Goal: Information Seeking & Learning: Learn about a topic

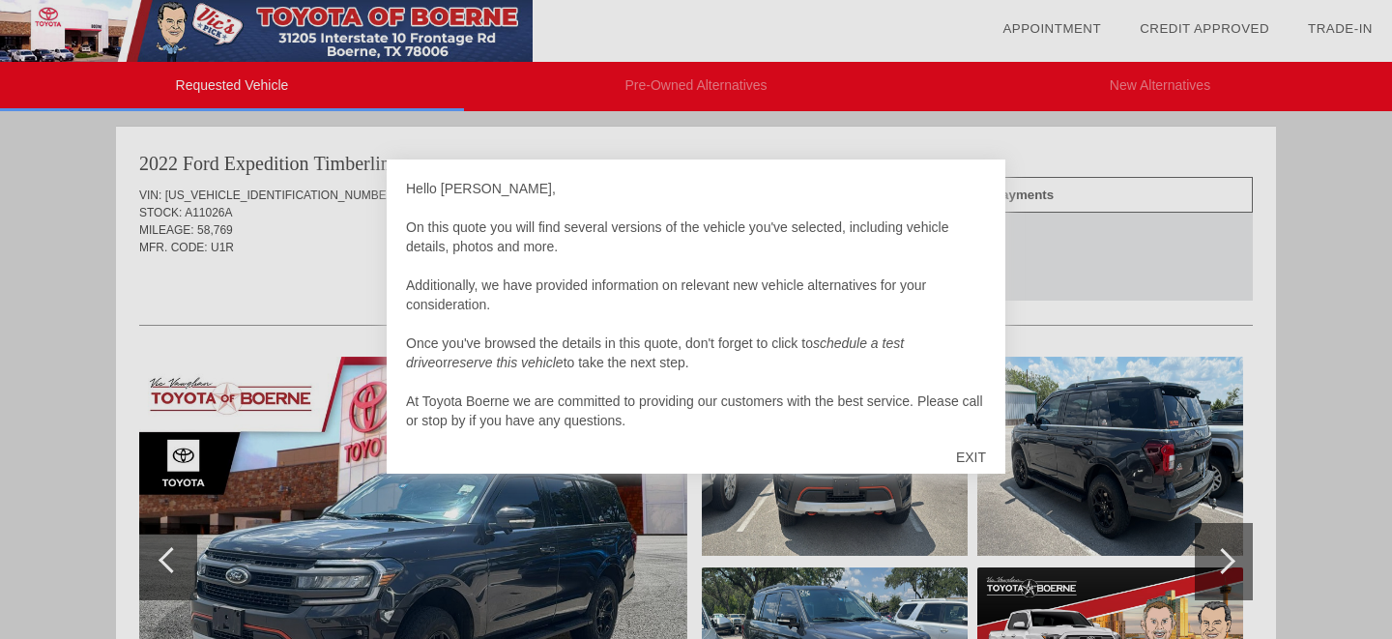
click at [972, 456] on div "EXIT" at bounding box center [971, 457] width 69 height 58
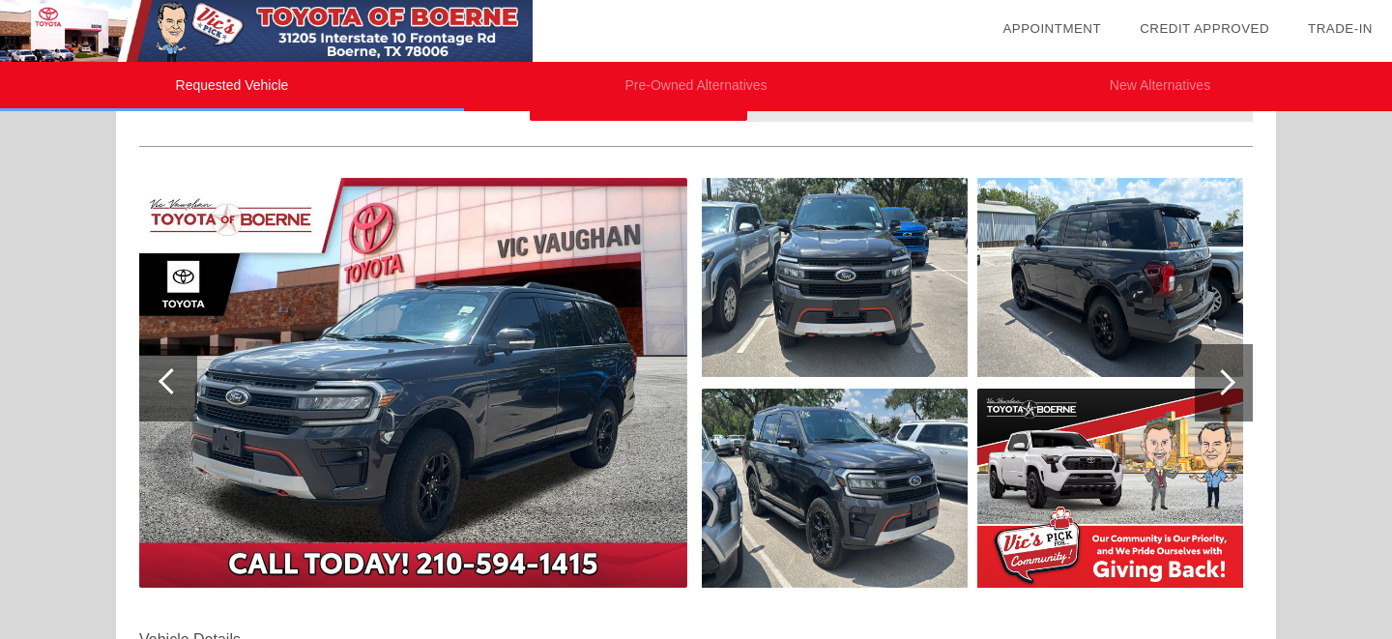
scroll to position [180, 0]
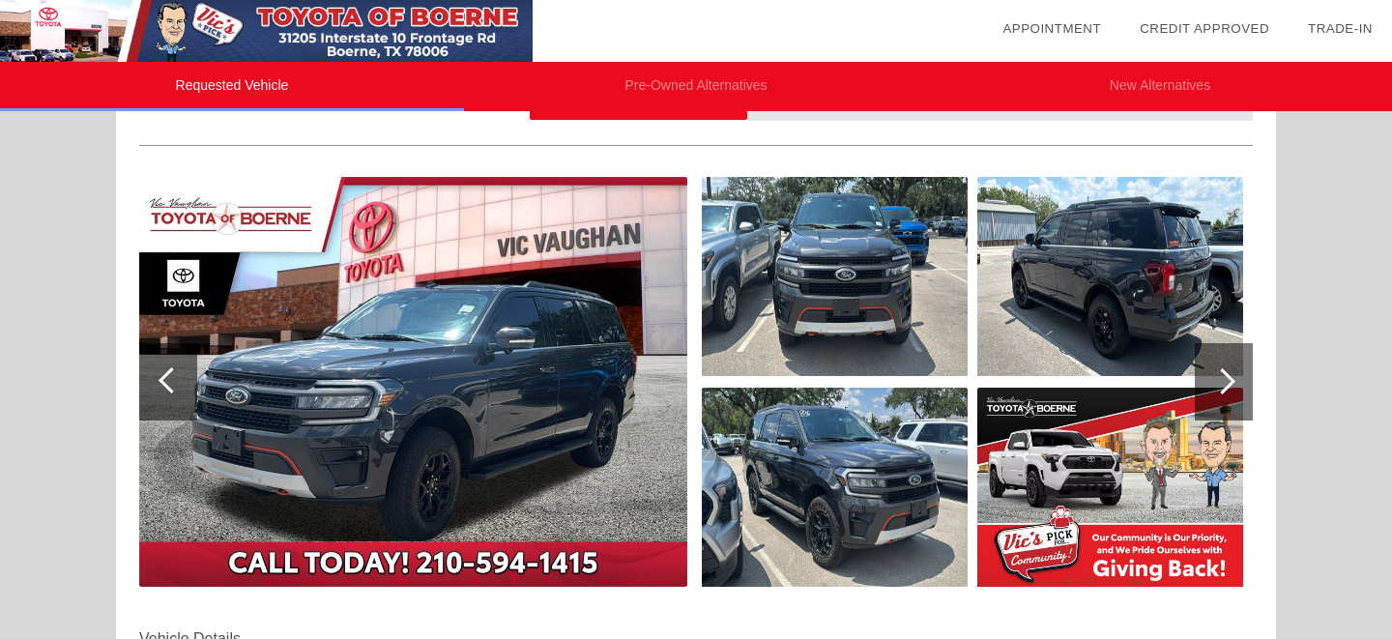
click at [381, 338] on img at bounding box center [413, 382] width 548 height 410
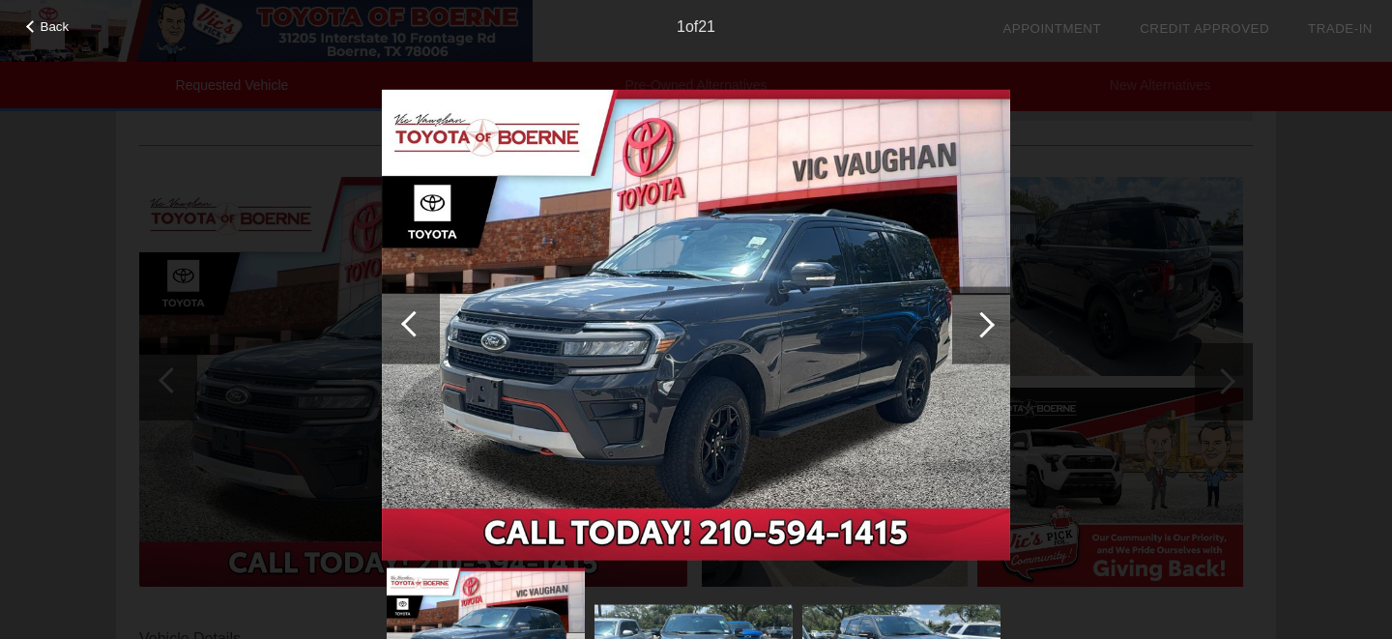
click at [984, 324] on div at bounding box center [981, 324] width 26 height 26
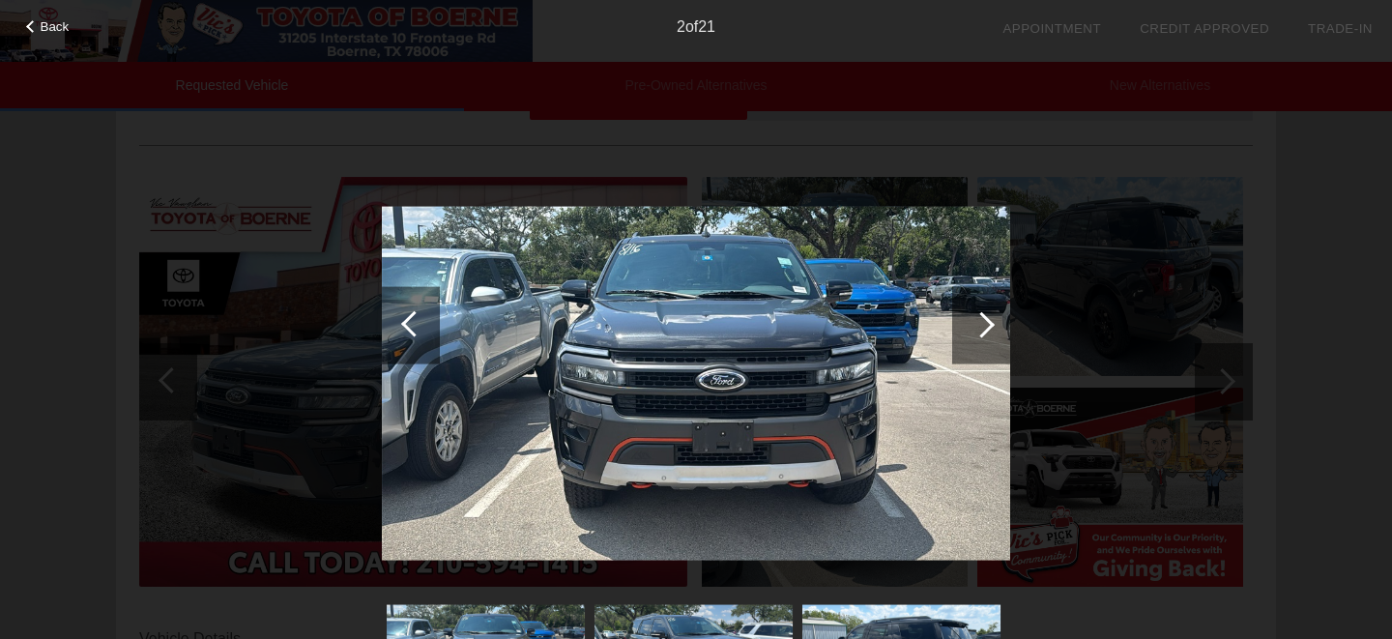
click at [984, 324] on div at bounding box center [981, 324] width 26 height 26
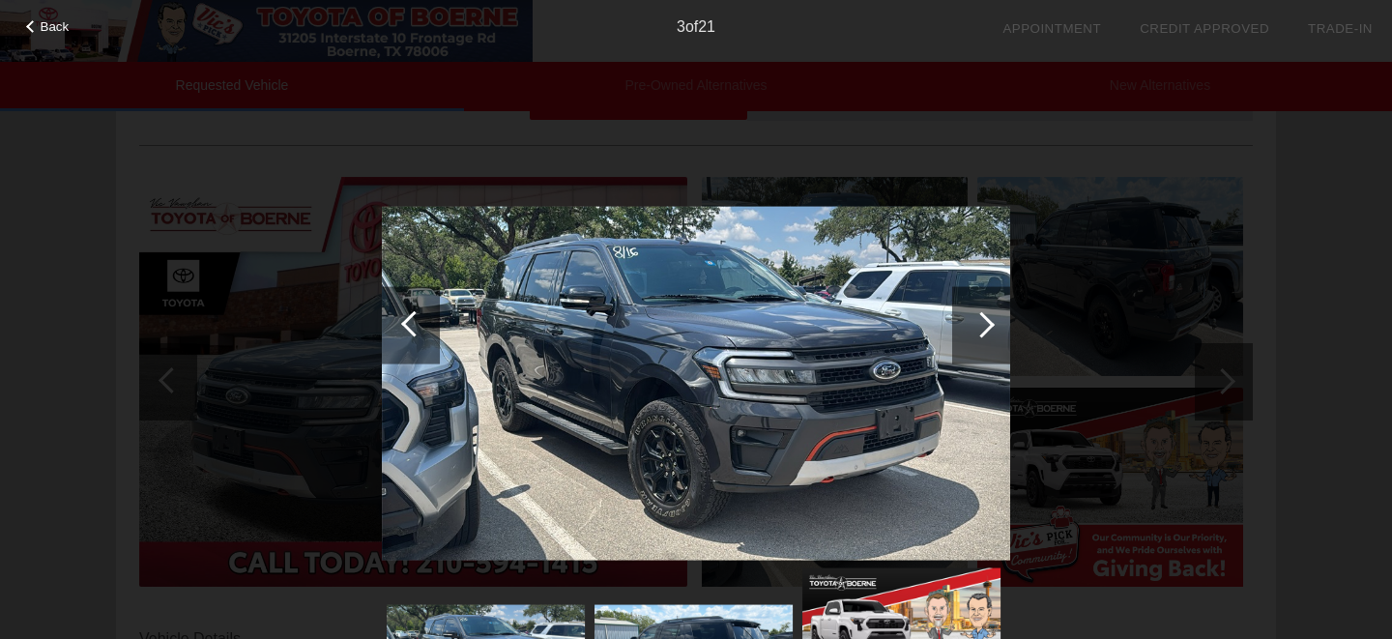
click at [983, 324] on div at bounding box center [981, 324] width 26 height 26
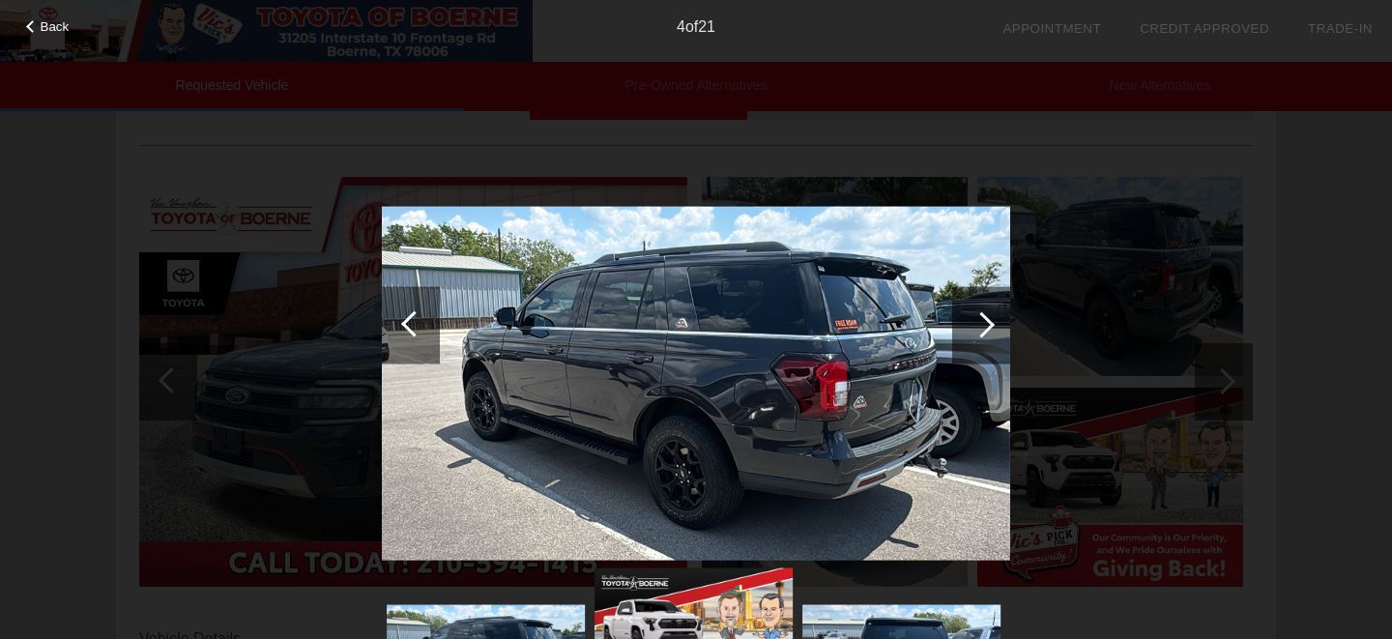
click at [983, 324] on div at bounding box center [981, 324] width 26 height 26
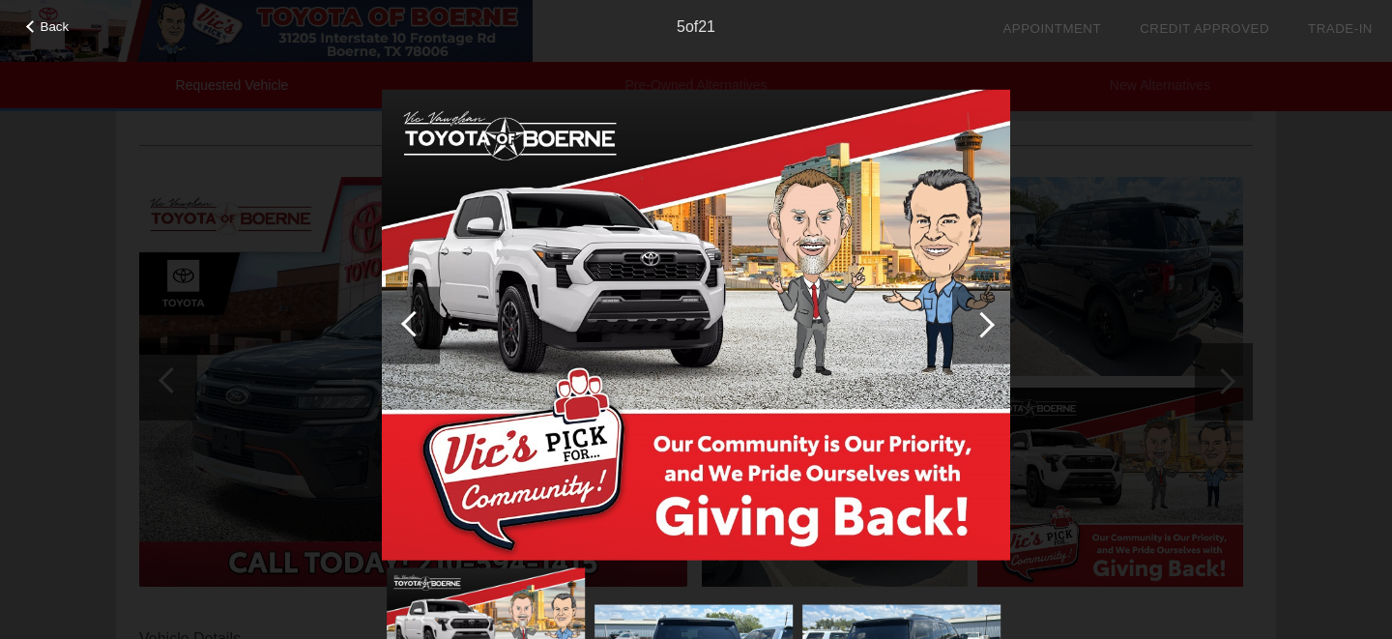
click at [983, 324] on div at bounding box center [981, 324] width 26 height 26
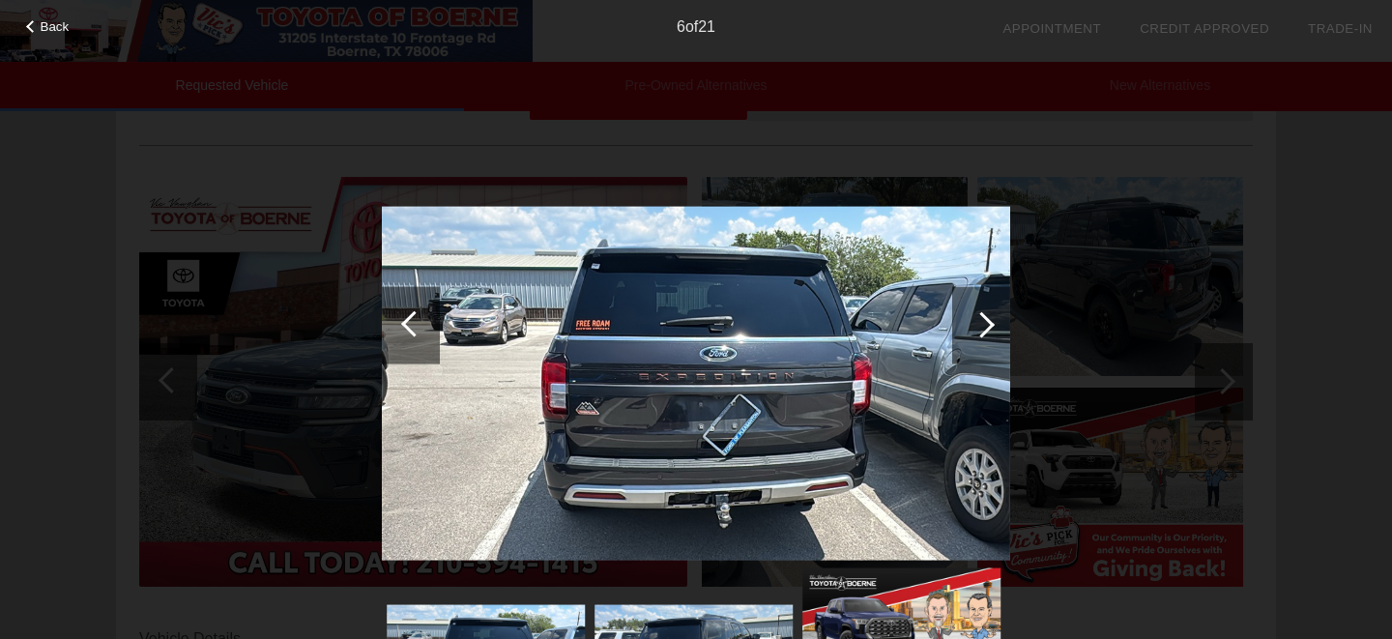
click at [983, 324] on div at bounding box center [981, 324] width 26 height 26
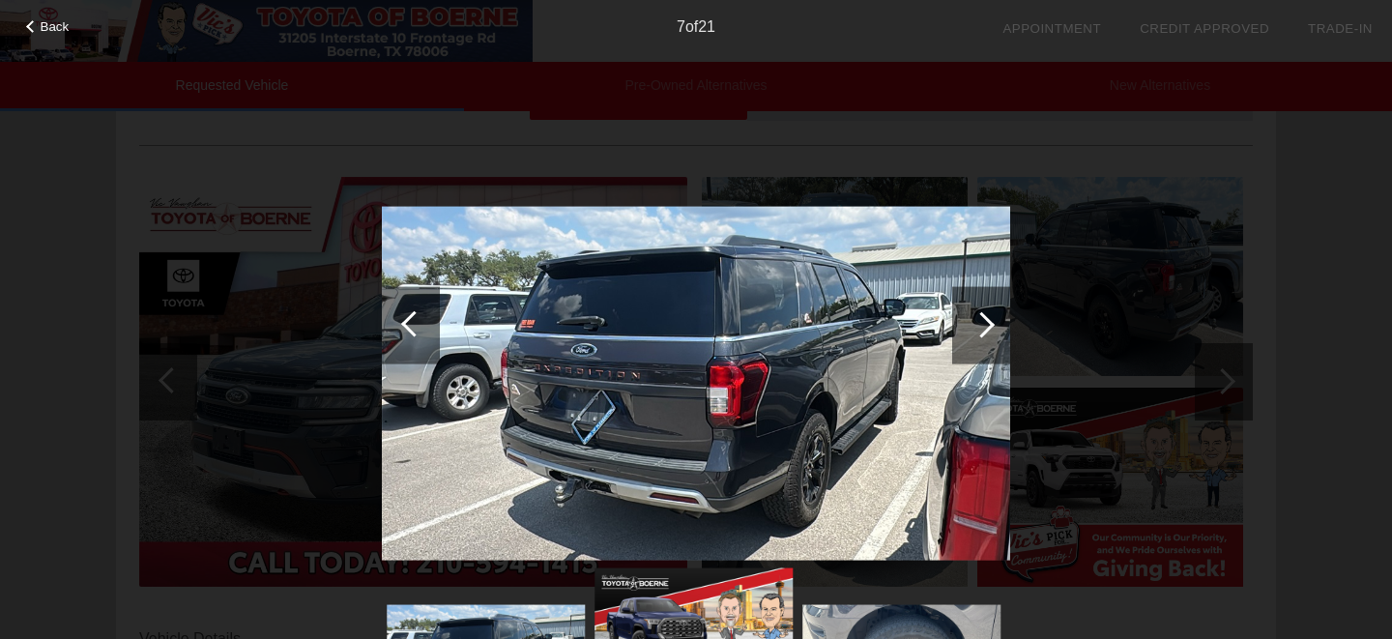
click at [983, 324] on div at bounding box center [981, 324] width 26 height 26
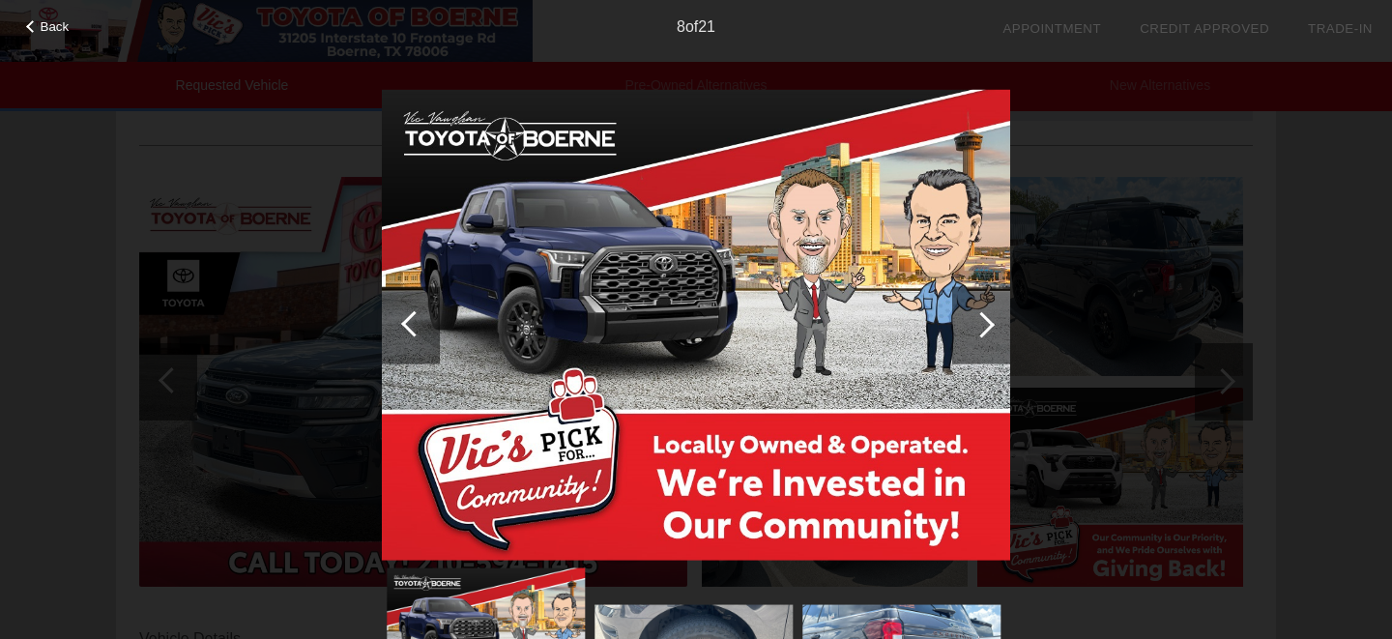
click at [983, 324] on div at bounding box center [981, 324] width 26 height 26
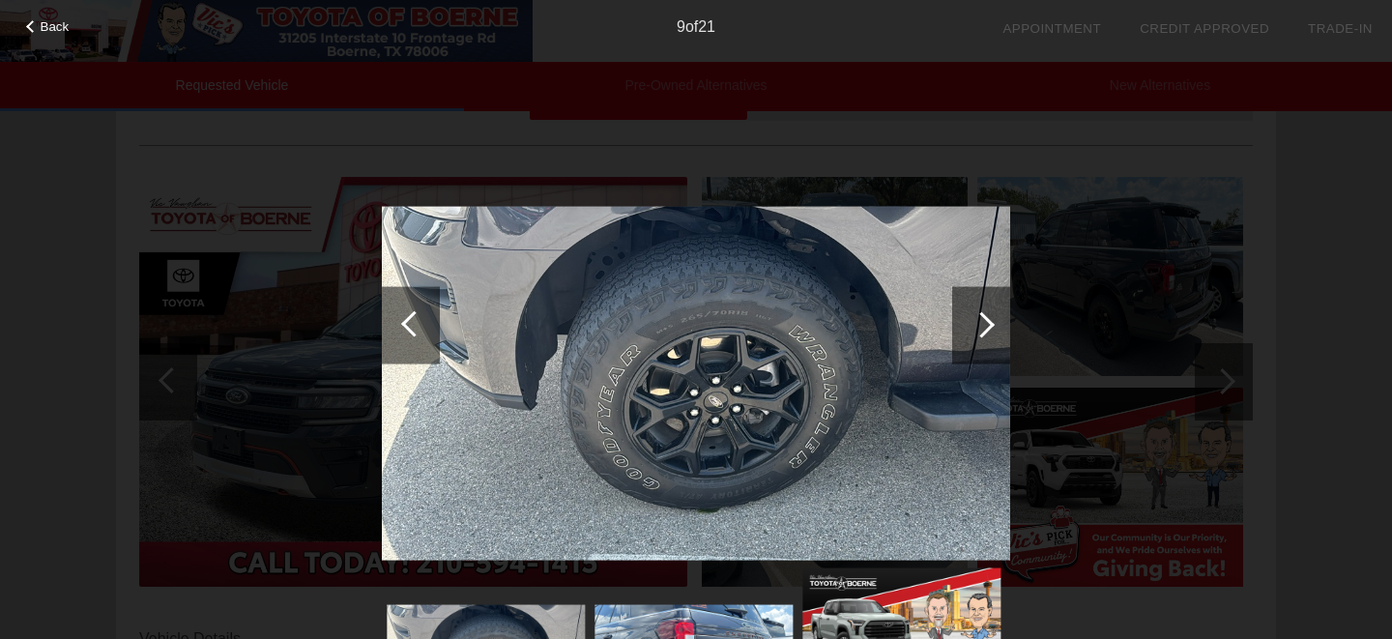
click at [973, 332] on div at bounding box center [981, 324] width 58 height 77
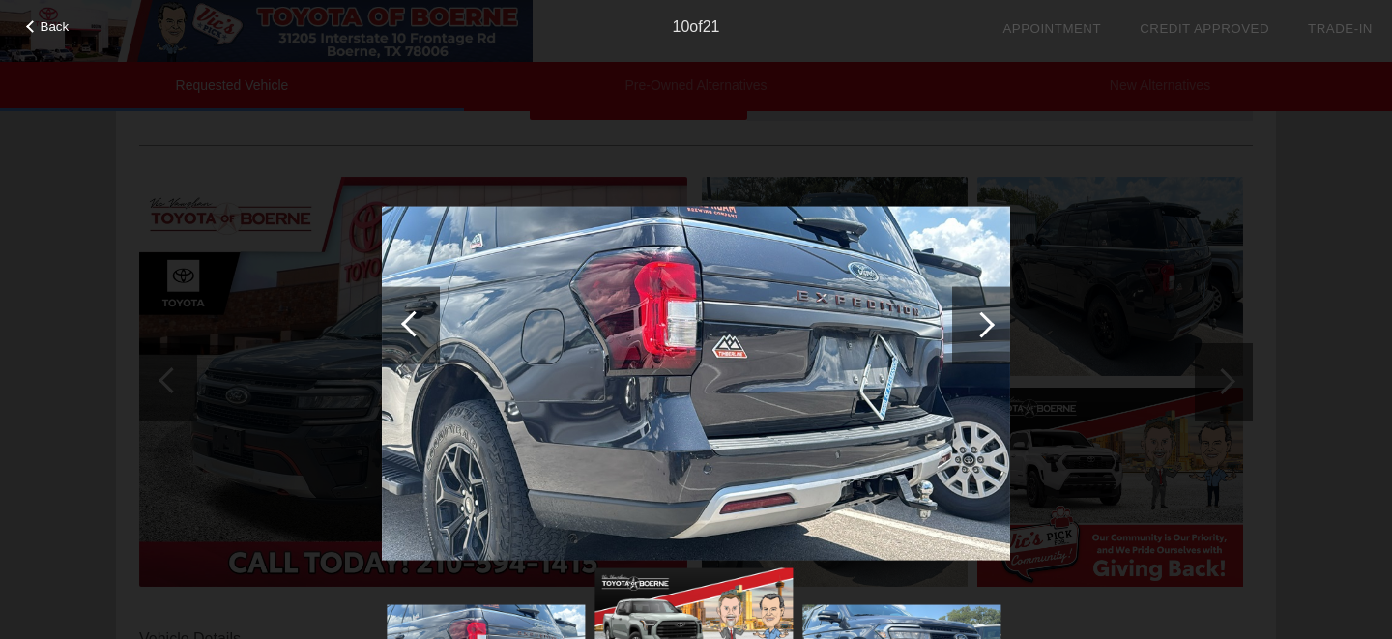
click at [975, 322] on div at bounding box center [981, 324] width 26 height 26
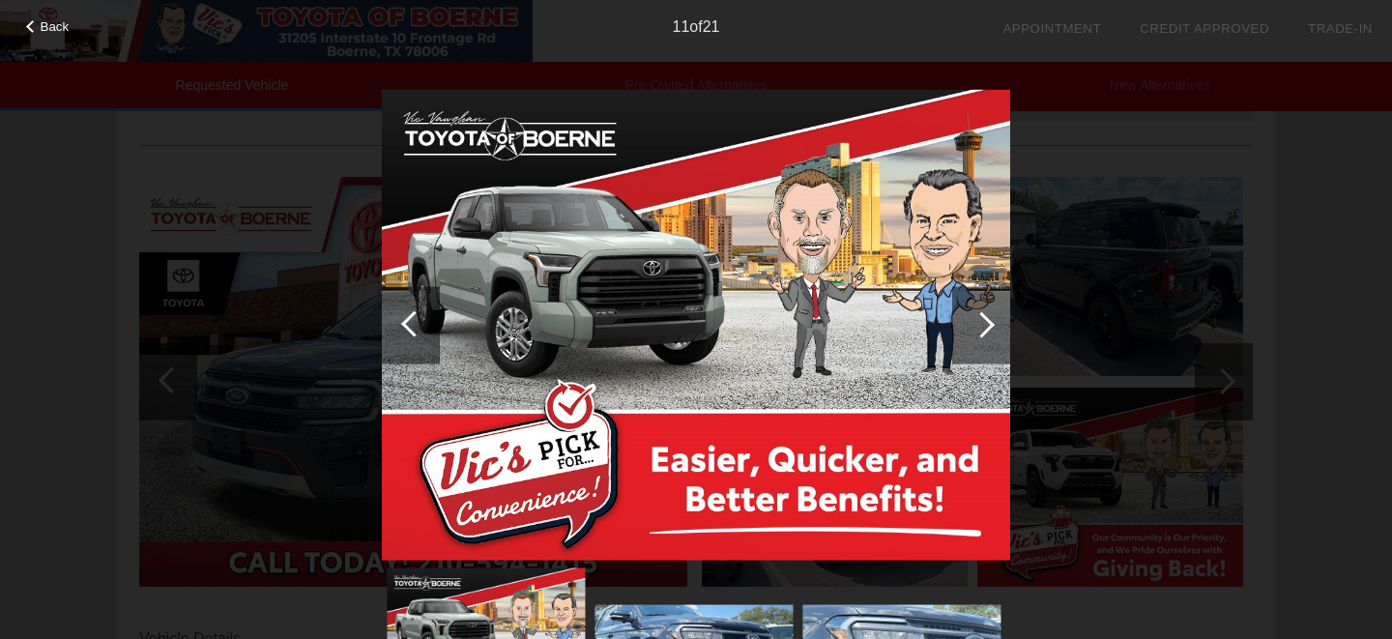
click at [975, 322] on div at bounding box center [981, 324] width 26 height 26
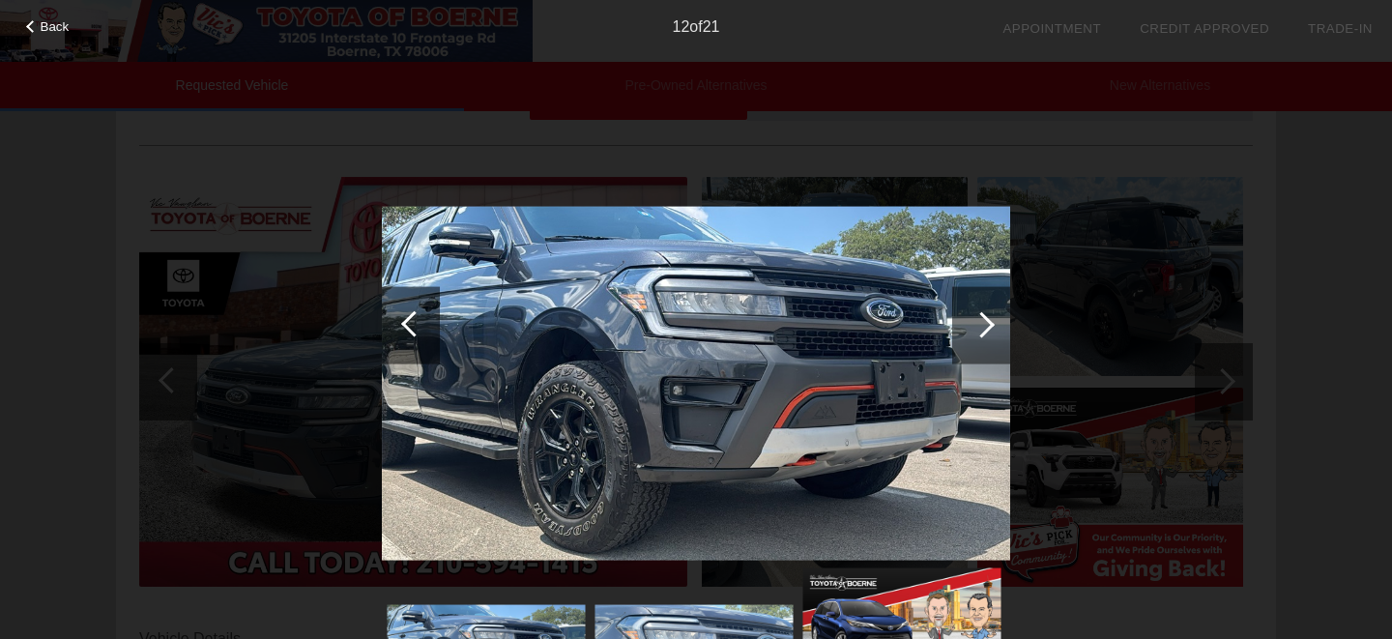
click at [975, 322] on div at bounding box center [981, 324] width 26 height 26
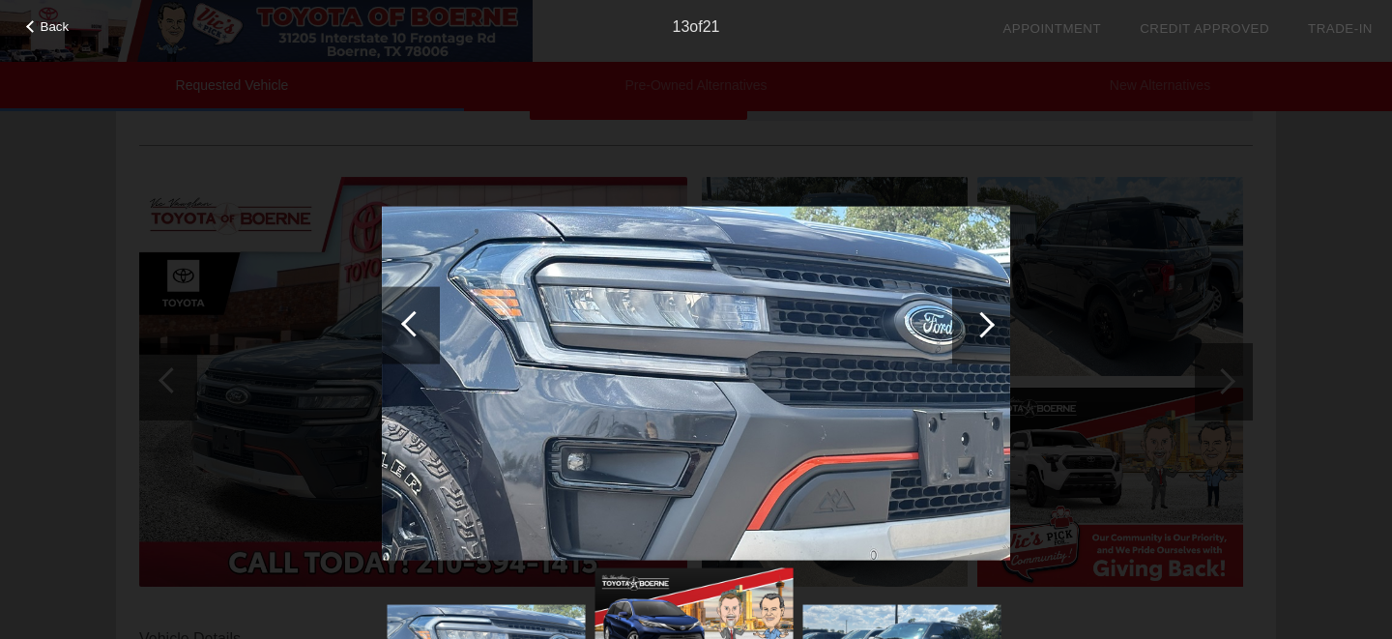
click at [975, 322] on div at bounding box center [981, 324] width 26 height 26
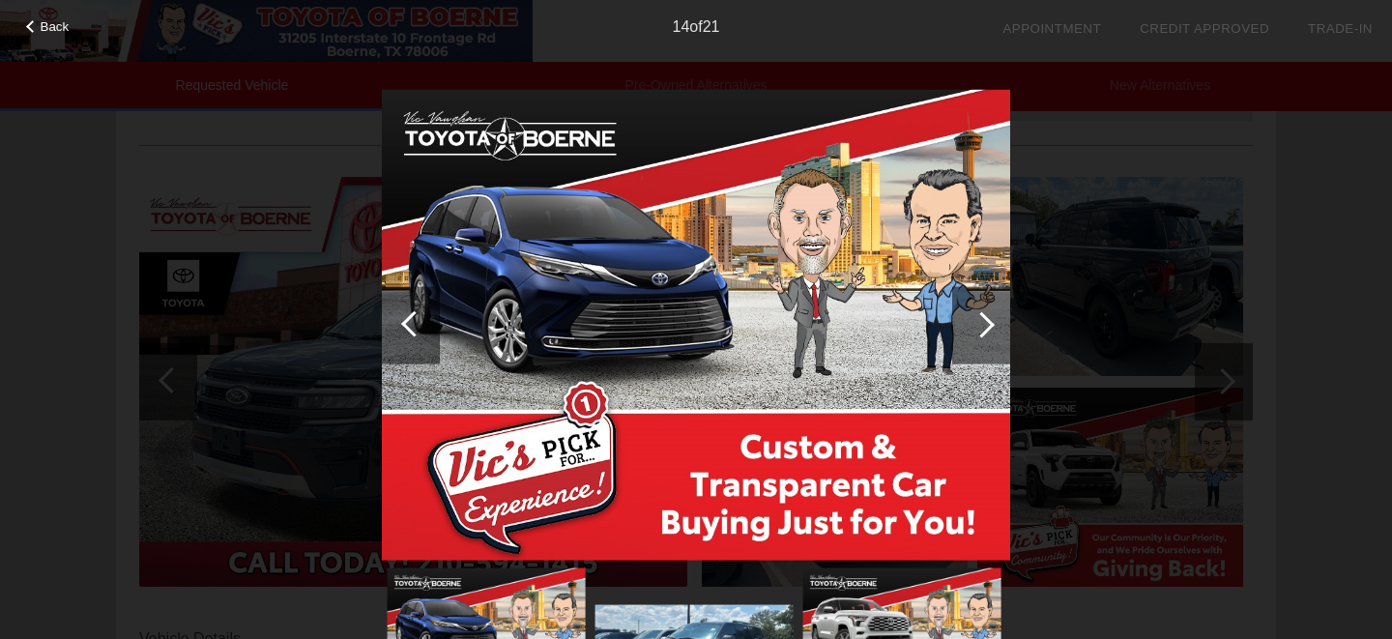
click at [975, 322] on div at bounding box center [981, 324] width 26 height 26
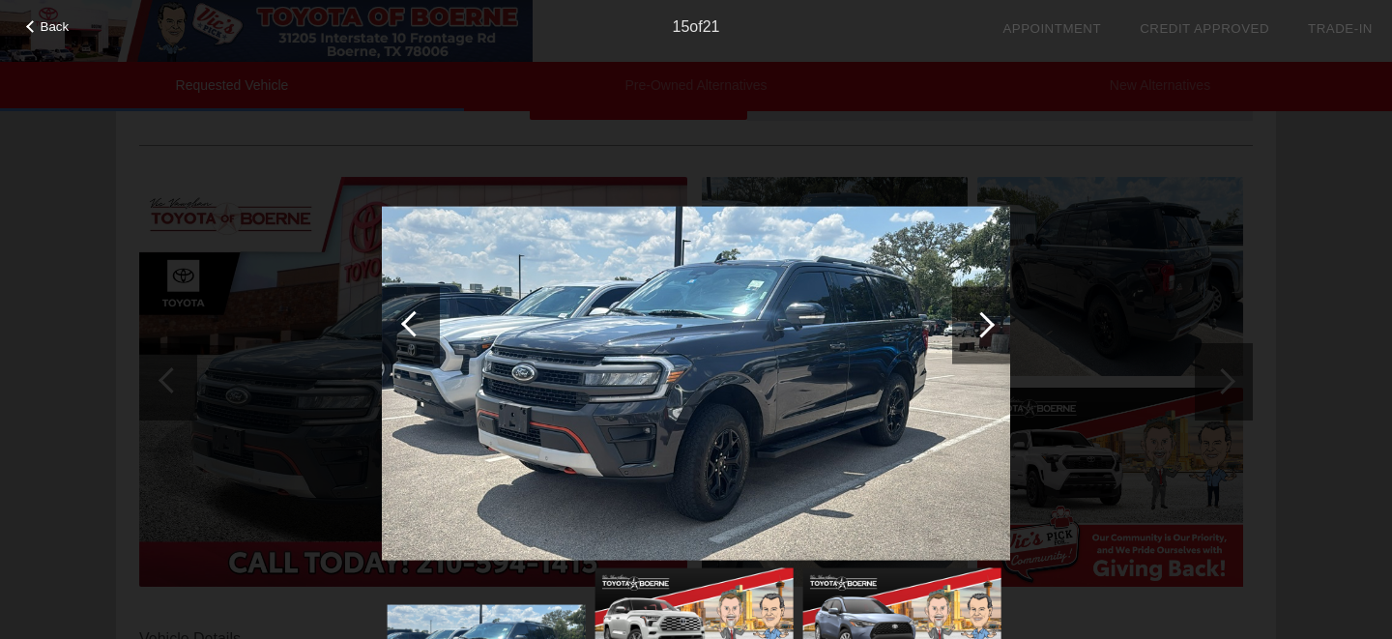
click at [975, 322] on div at bounding box center [981, 324] width 26 height 26
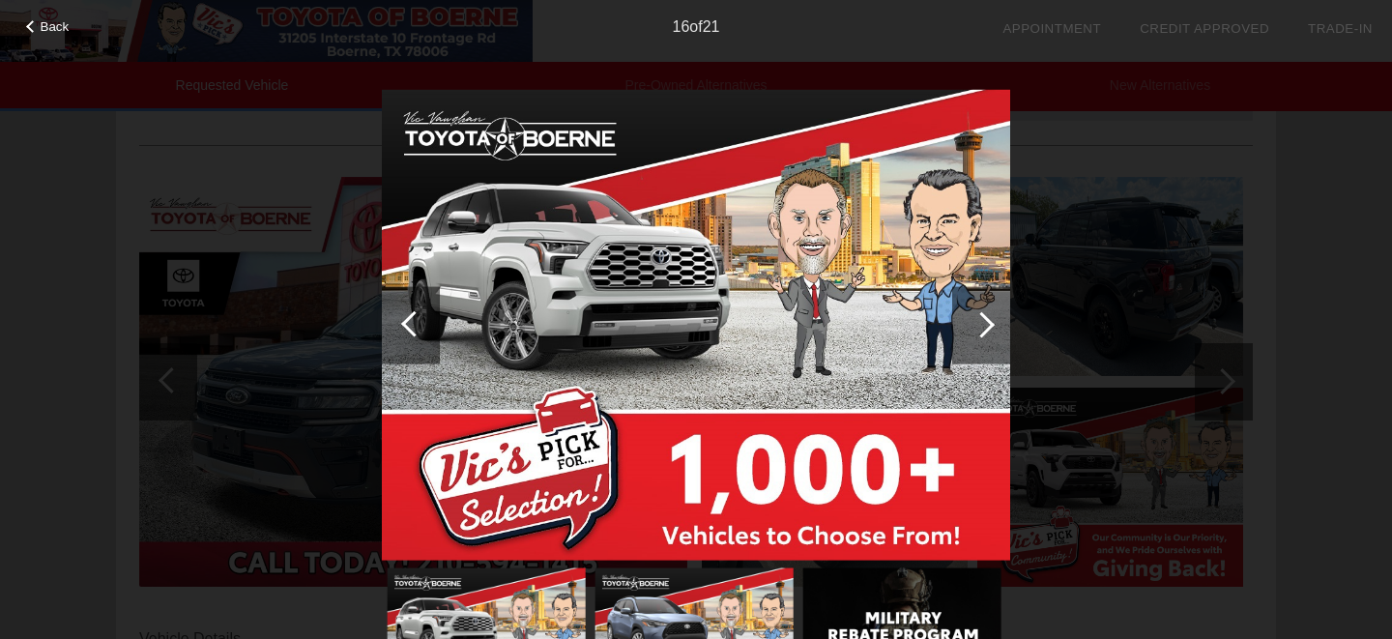
click at [975, 322] on div at bounding box center [981, 324] width 26 height 26
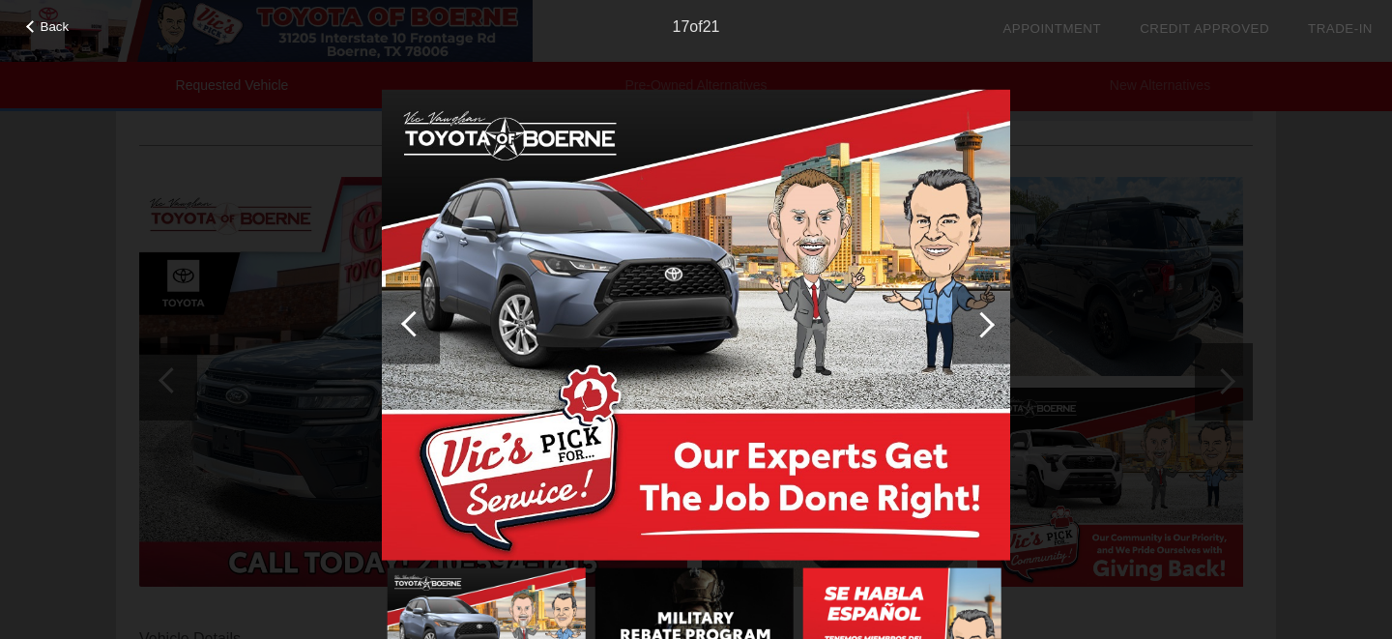
click at [975, 322] on div at bounding box center [981, 324] width 26 height 26
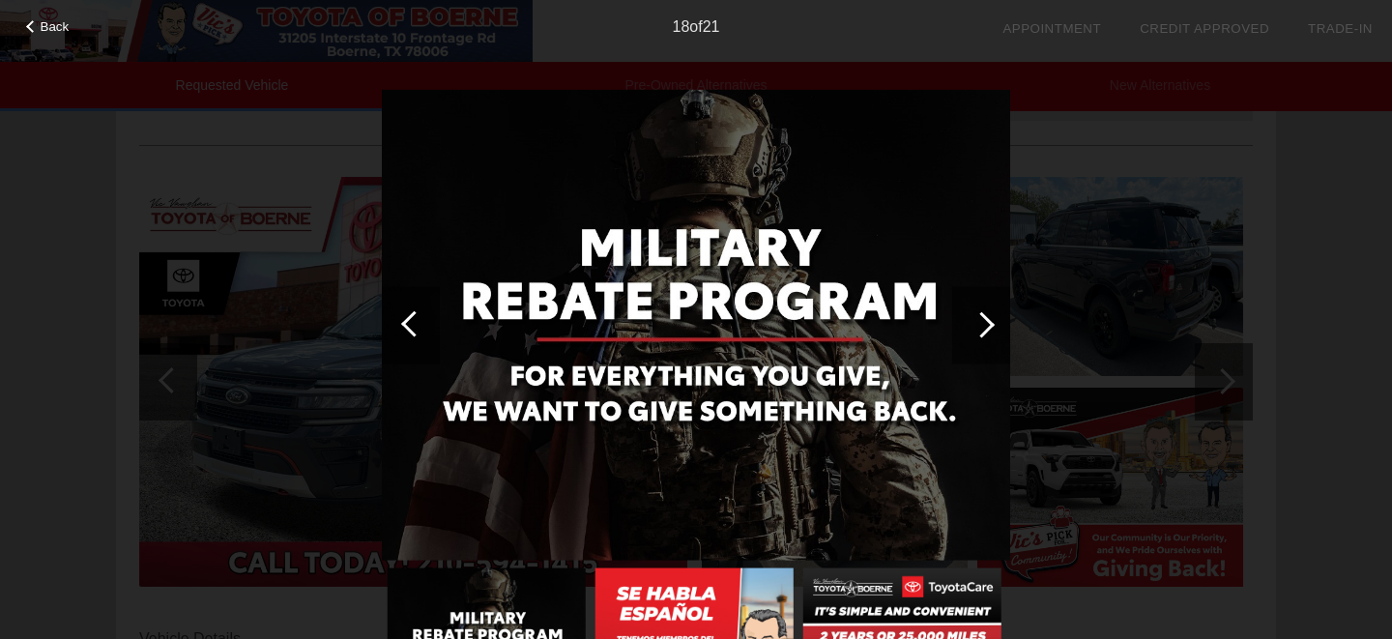
click at [975, 313] on div at bounding box center [981, 324] width 58 height 77
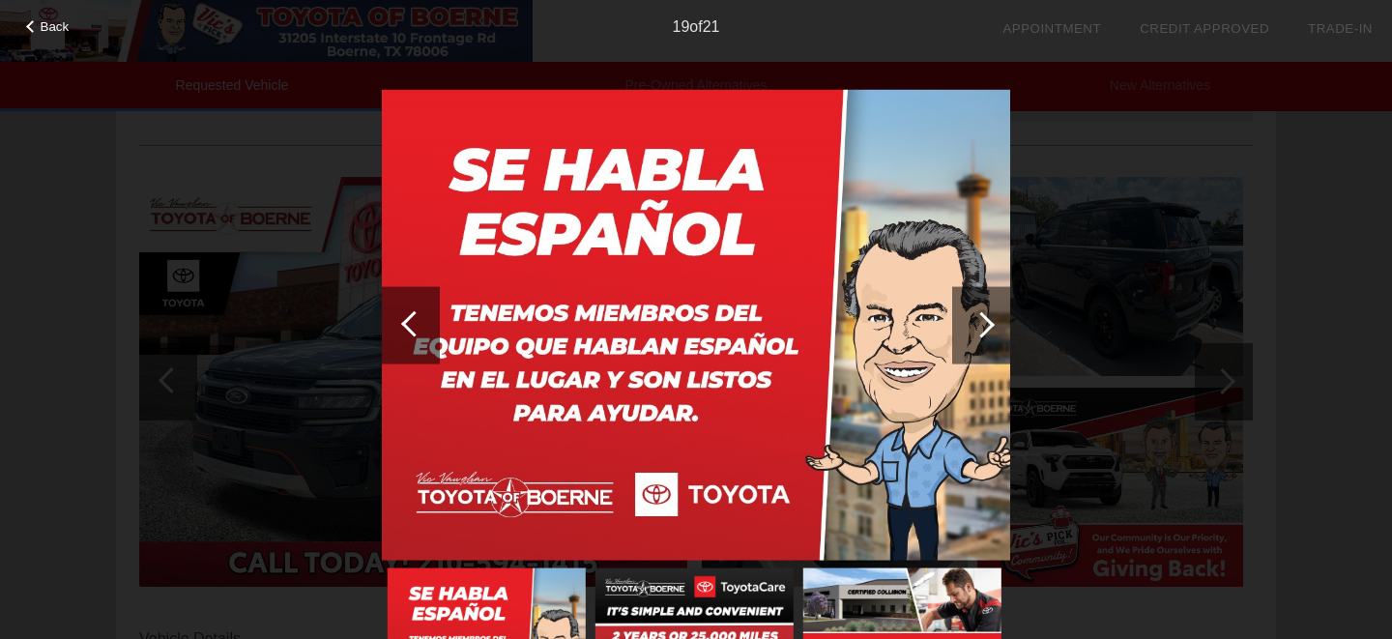
click at [975, 313] on div at bounding box center [981, 324] width 58 height 77
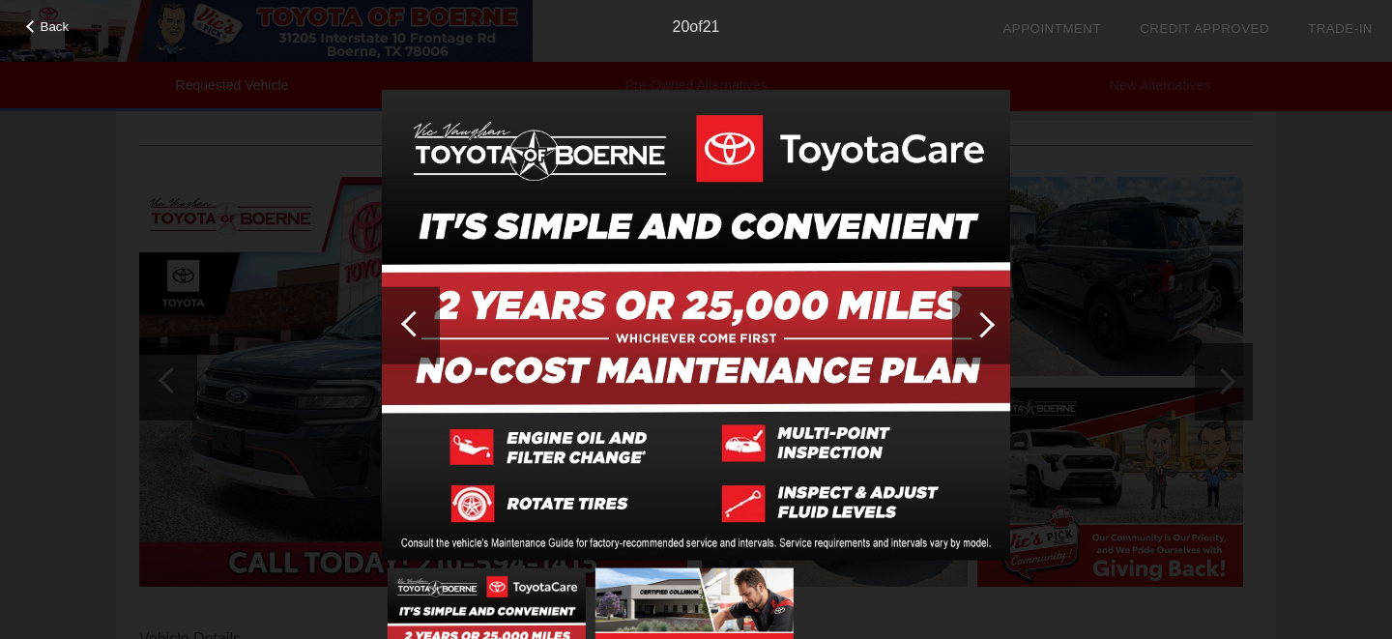
click at [975, 313] on div at bounding box center [981, 324] width 58 height 77
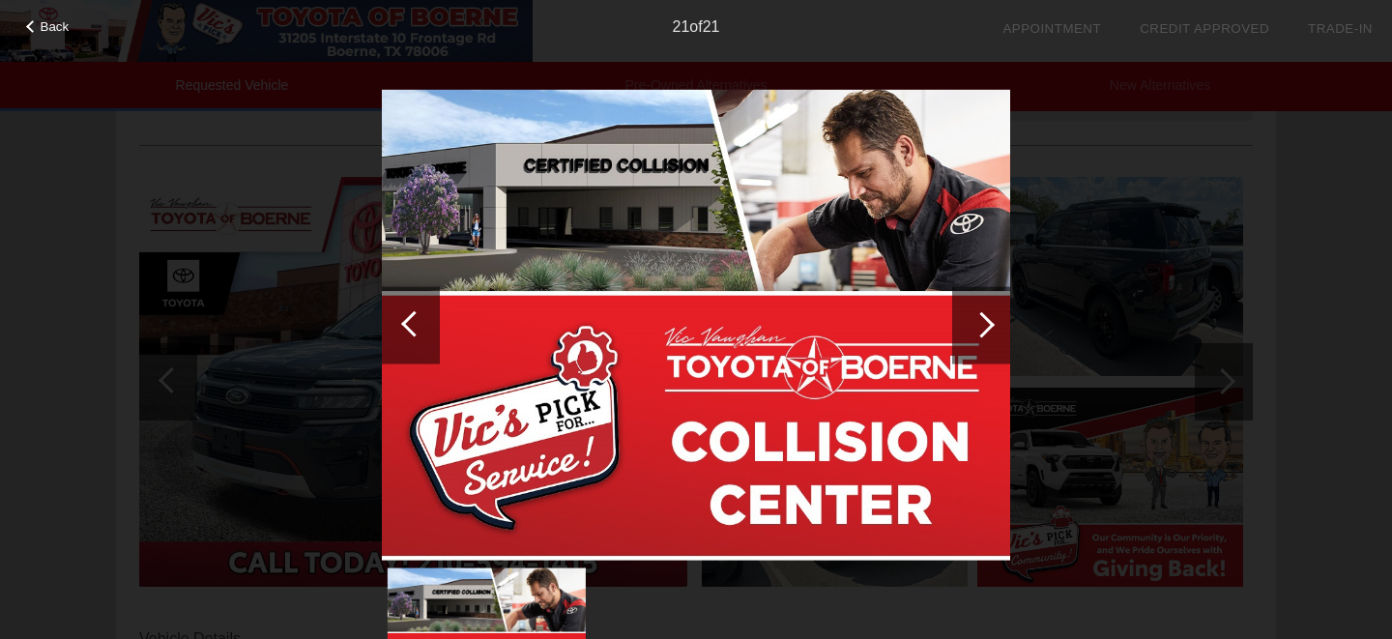
click at [65, 27] on span "Back" at bounding box center [55, 26] width 29 height 14
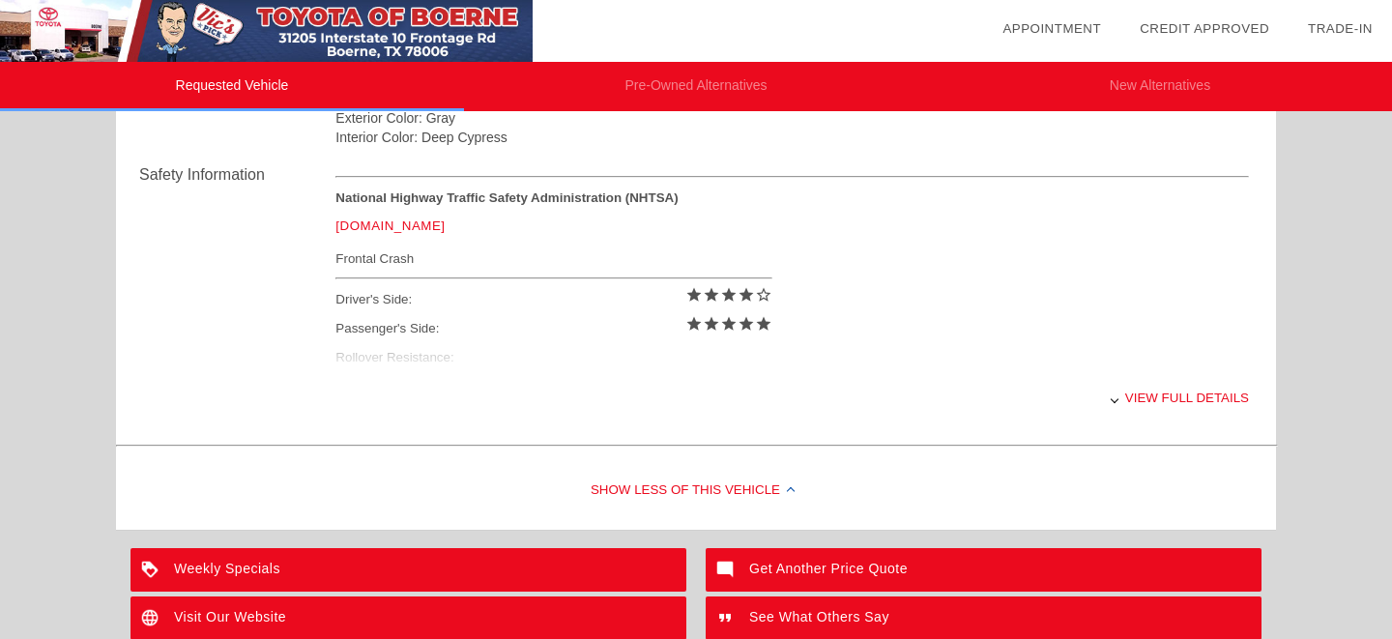
scroll to position [787, 0]
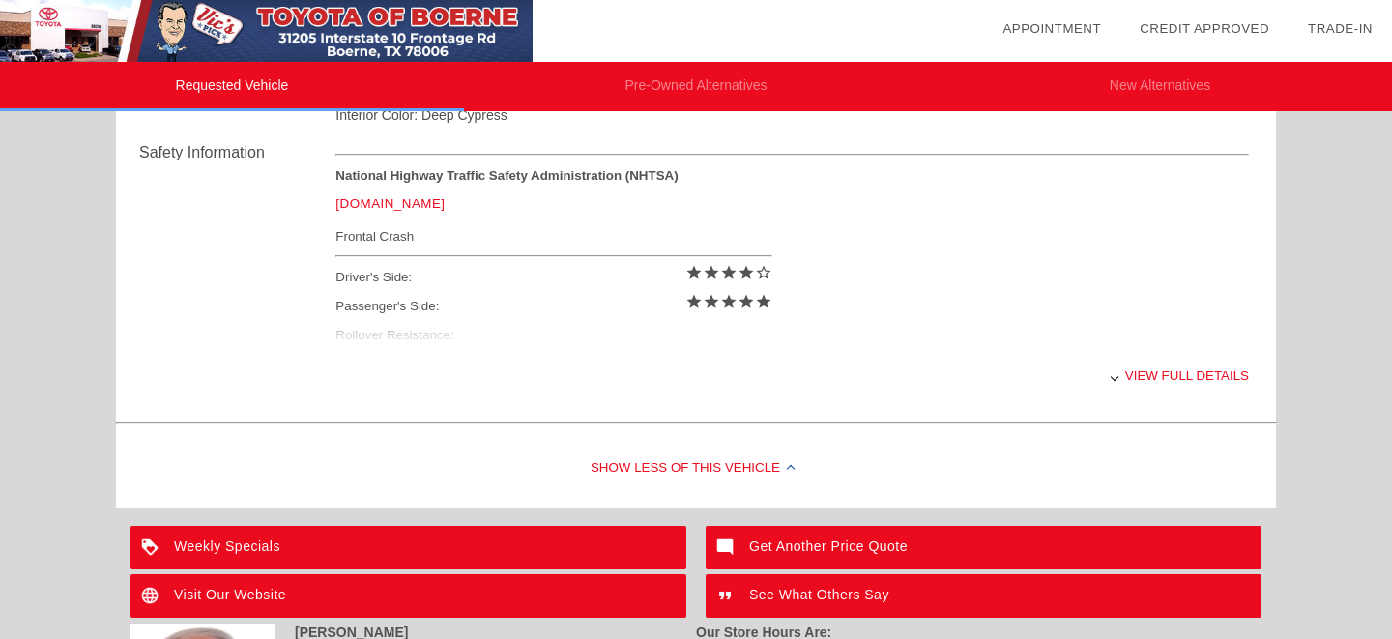
click at [1123, 379] on div "View full details" at bounding box center [791, 375] width 913 height 47
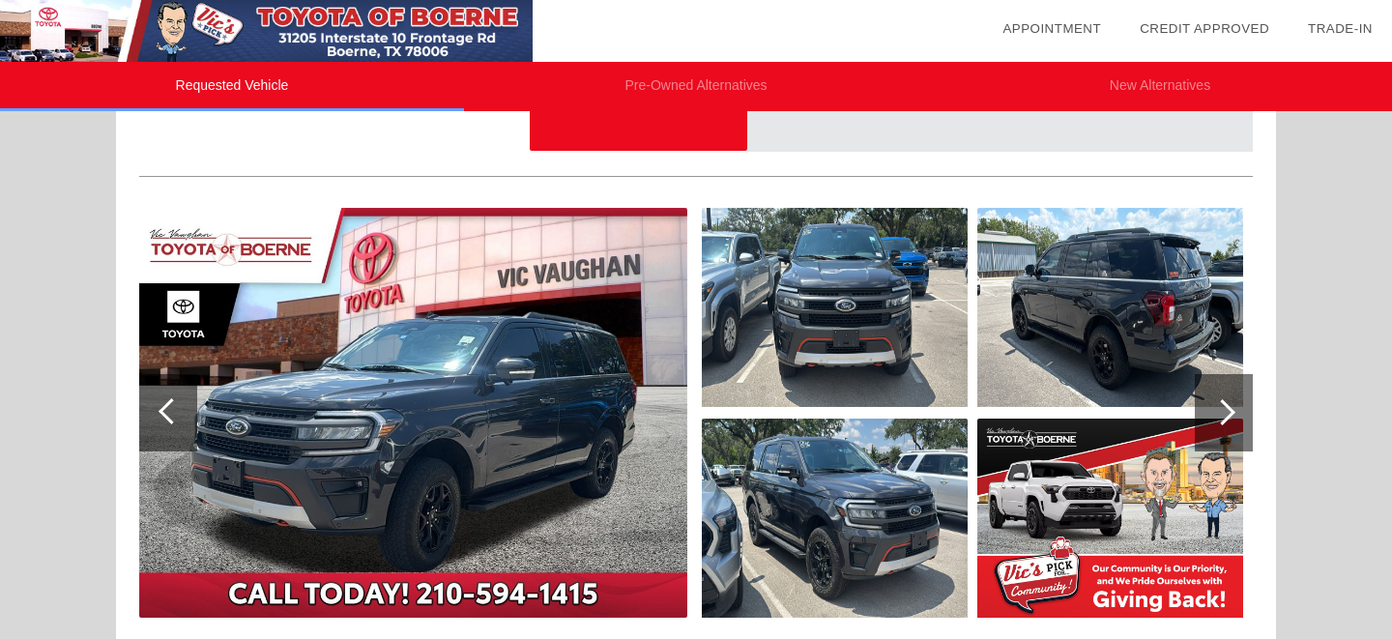
scroll to position [0, 0]
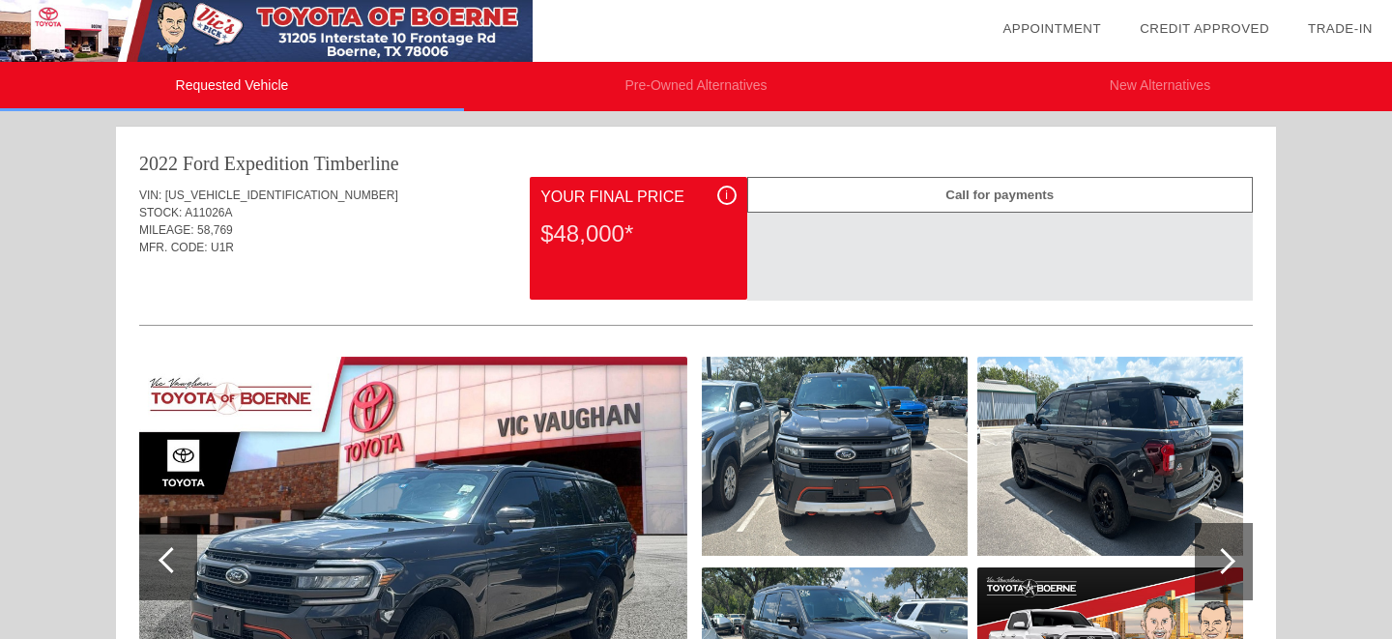
click at [376, 25] on img at bounding box center [266, 31] width 533 height 62
